Goal: Task Accomplishment & Management: Manage account settings

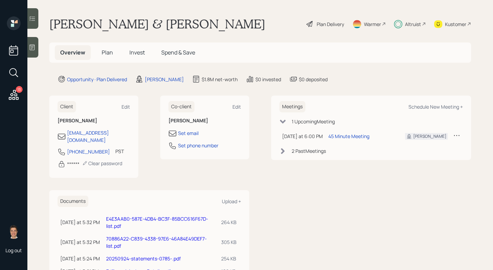
click at [138, 58] on h5 "Invest" at bounding box center [137, 52] width 26 height 15
